Goal: Transaction & Acquisition: Purchase product/service

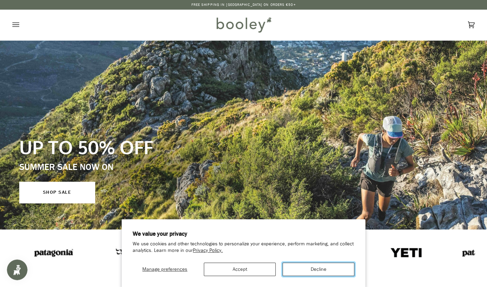
click at [304, 268] on button "Decline" at bounding box center [319, 268] width 72 height 13
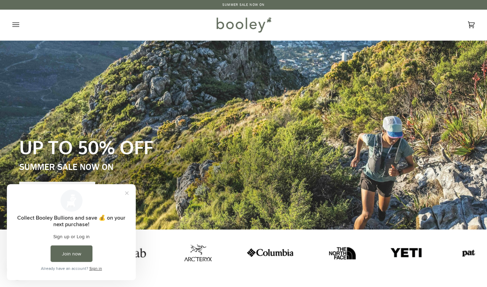
drag, startPoint x: 77, startPoint y: 374, endPoint x: 70, endPoint y: 190, distance: 184.1
click at [70, 190] on div at bounding box center [72, 200] width 22 height 22
click at [129, 191] on button "Close prompt" at bounding box center [127, 193] width 12 height 12
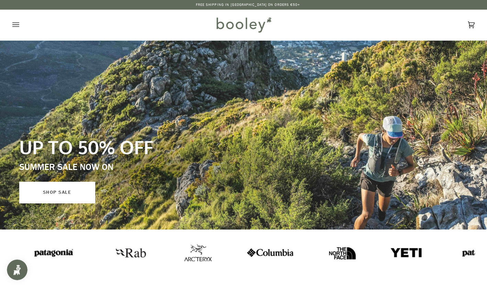
click at [62, 190] on link "SHOP SALE" at bounding box center [57, 192] width 76 height 21
click at [17, 24] on icon "Open menu" at bounding box center [15, 25] width 7 height 10
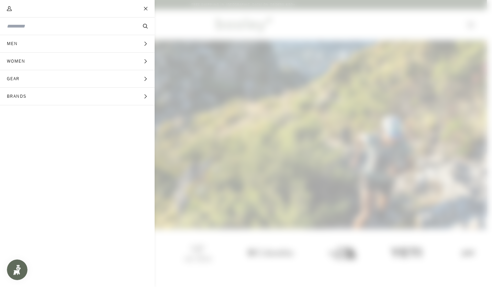
click at [75, 63] on button "Women Expand menu" at bounding box center [77, 62] width 155 height 18
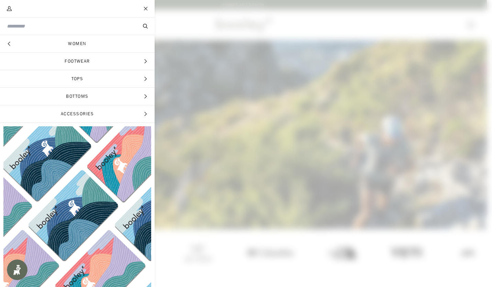
click at [75, 63] on span "Footwear" at bounding box center [77, 61] width 155 height 17
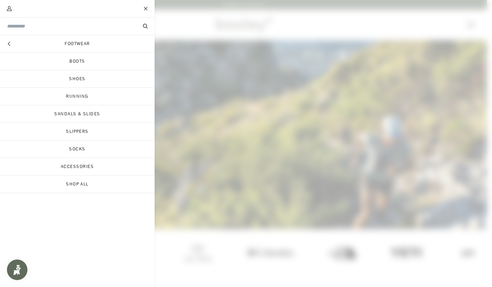
click at [85, 110] on link "Sandals & Slides" at bounding box center [77, 113] width 155 height 17
click at [35, 20] on div "Search Clear" at bounding box center [77, 26] width 141 height 17
click at [31, 27] on input "Search our store" at bounding box center [66, 26] width 118 height 7
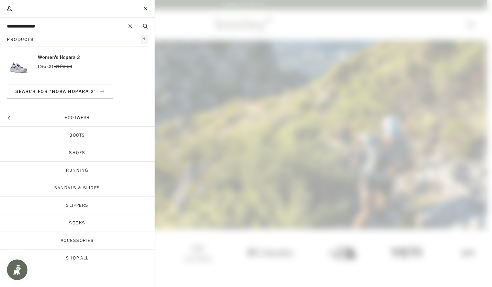
type input "**********"
click at [39, 60] on p "Women's Hopara 2" at bounding box center [59, 58] width 42 height 8
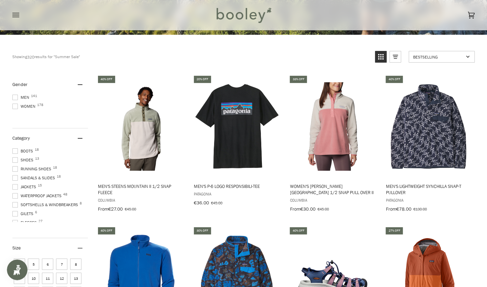
scroll to position [202, 0]
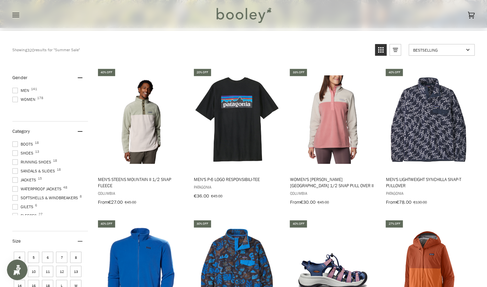
click at [16, 171] on span at bounding box center [15, 171] width 6 height 6
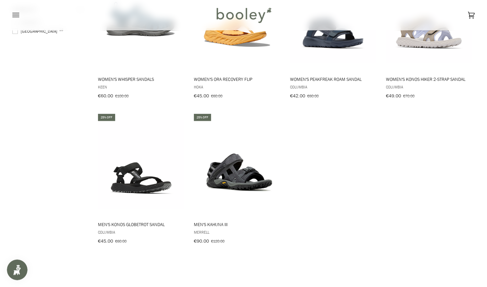
scroll to position [752, 0]
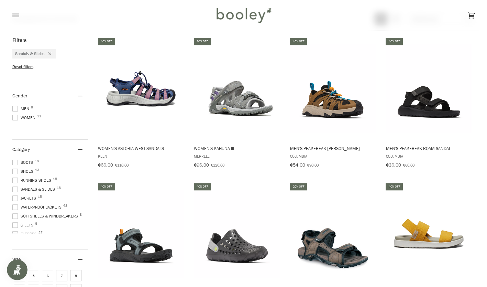
scroll to position [202, 0]
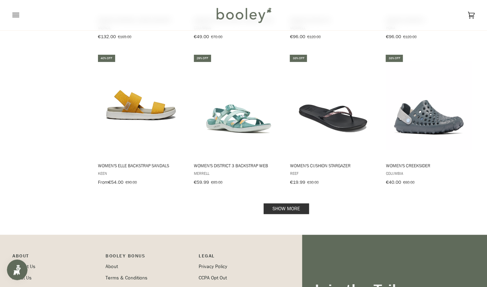
scroll to position [660, 0]
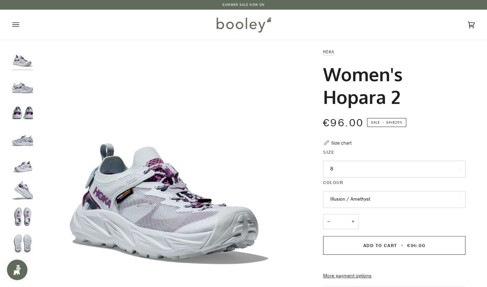
click at [23, 114] on img "Hoka Women's Hopara 2 Illusion / Amethyst - Booley Galway" at bounding box center [22, 111] width 21 height 21
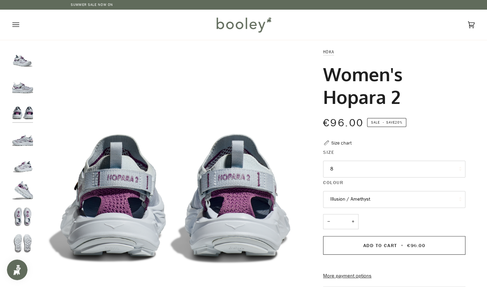
click at [331, 197] on button "Illusion / Amethyst" at bounding box center [394, 199] width 142 height 17
click at [345, 169] on button "8" at bounding box center [394, 169] width 142 height 17
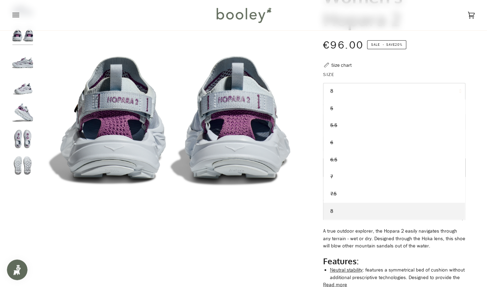
scroll to position [119, 0]
